Goal: Task Accomplishment & Management: Use online tool/utility

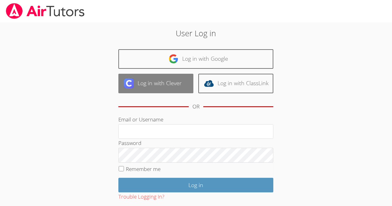
click at [157, 82] on link "Log in with Clever" at bounding box center [155, 83] width 75 height 19
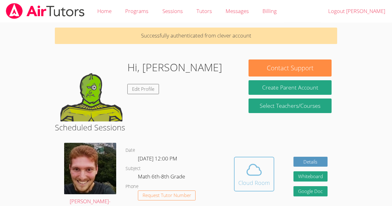
click at [253, 172] on icon at bounding box center [253, 169] width 17 height 17
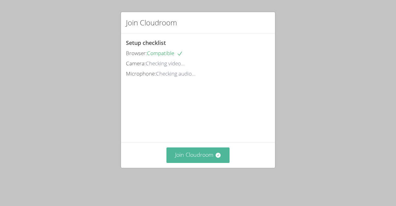
click at [181, 162] on button "Join Cloudroom" at bounding box center [198, 154] width 63 height 15
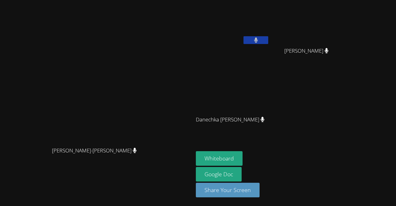
drag, startPoint x: 304, startPoint y: 37, endPoint x: 340, endPoint y: 97, distance: 69.7
click at [340, 97] on div "Sebastien [PERSON_NAME] [PERSON_NAME] [PERSON_NAME] Danechka [PERSON_NAME] Dane…" at bounding box center [271, 69] width 150 height 135
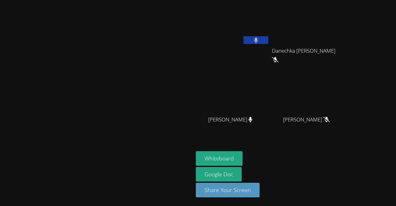
click at [258, 40] on icon at bounding box center [256, 39] width 4 height 5
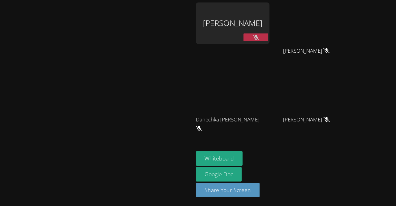
click at [270, 27] on div "[PERSON_NAME]" at bounding box center [233, 22] width 74 height 41
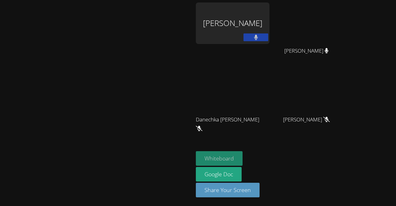
click at [243, 158] on button "Whiteboard" at bounding box center [219, 158] width 47 height 15
